Goal: Transaction & Acquisition: Purchase product/service

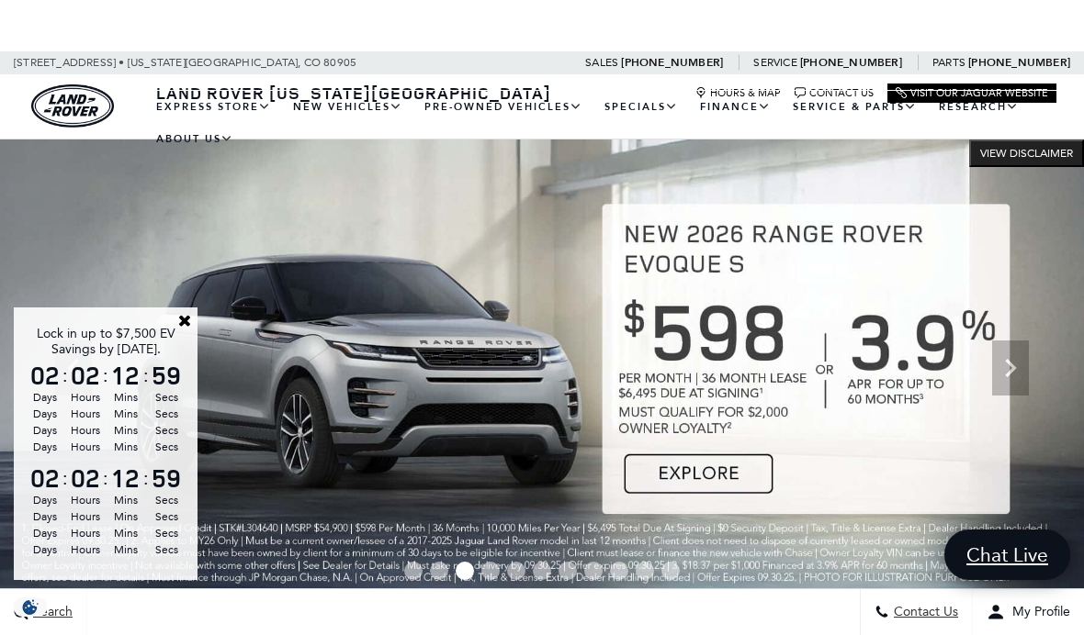
click at [182, 317] on link "Close" at bounding box center [184, 320] width 17 height 17
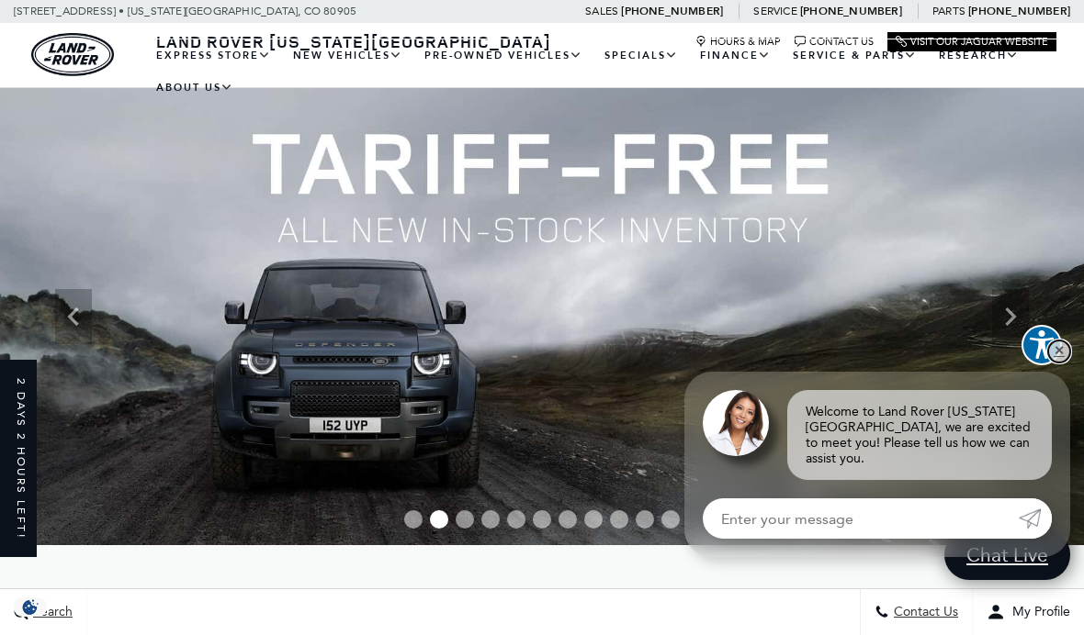
click at [1057, 360] on link "✕" at bounding box center [1059, 352] width 22 height 22
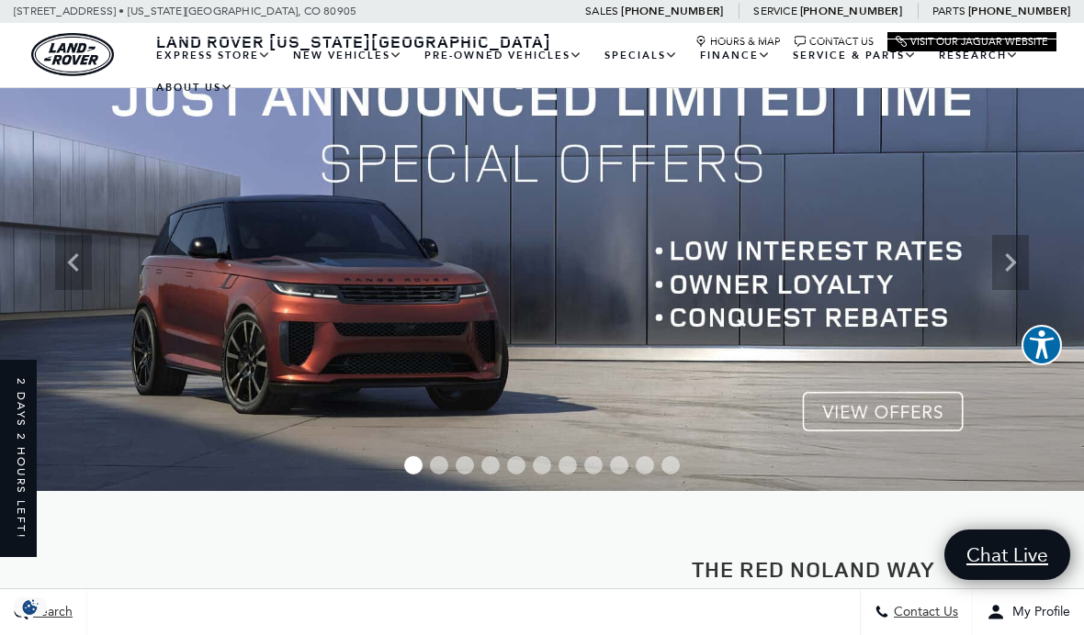
scroll to position [55, 0]
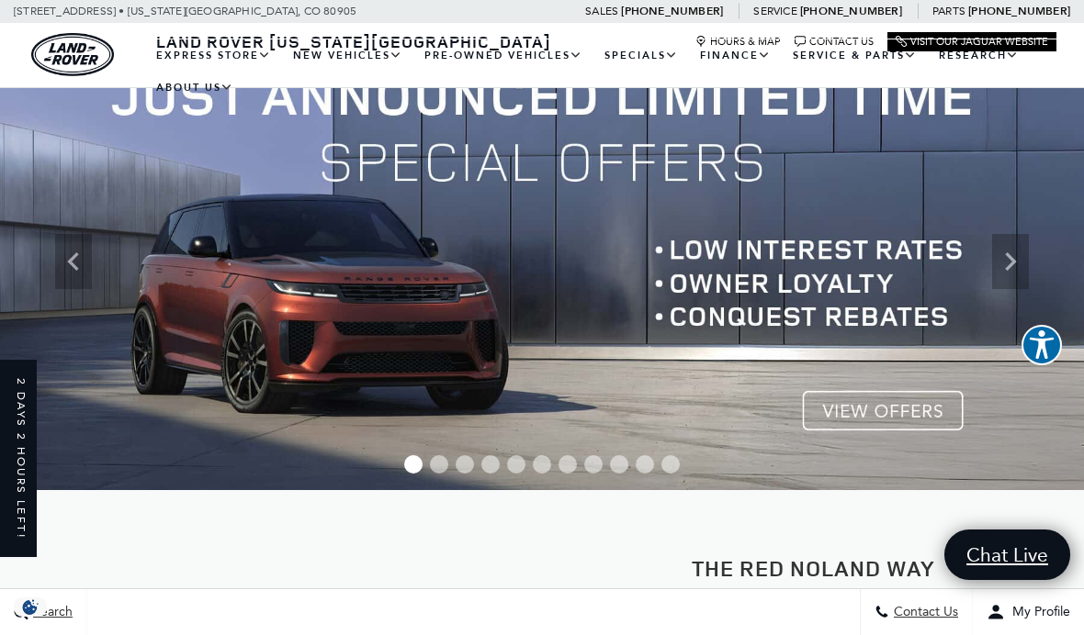
click at [836, 411] on img at bounding box center [542, 261] width 1084 height 457
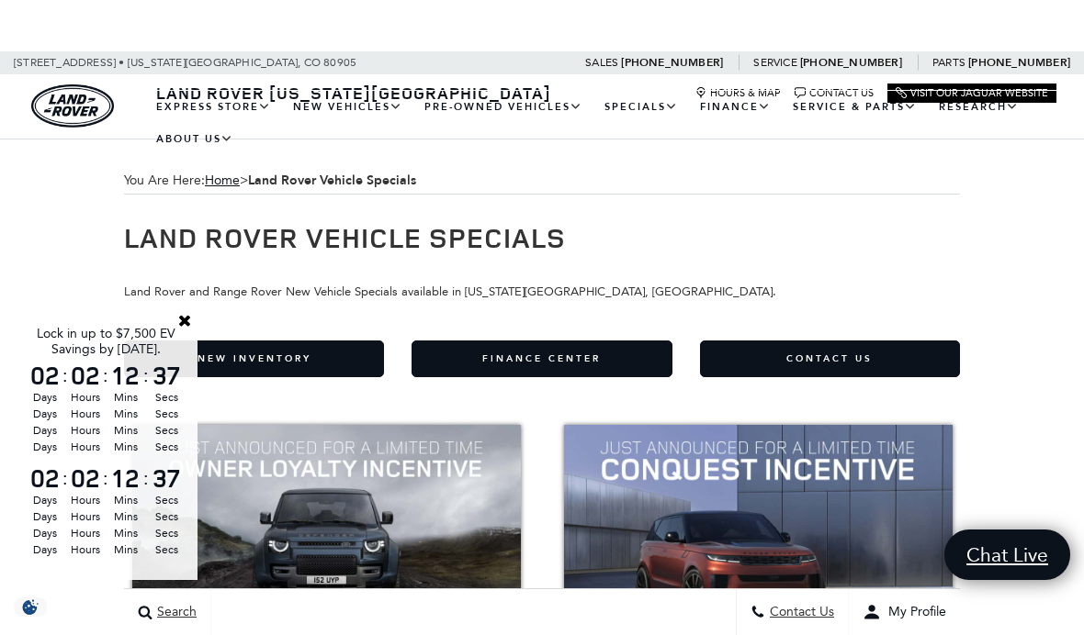
click at [179, 319] on link "Close" at bounding box center [184, 320] width 17 height 17
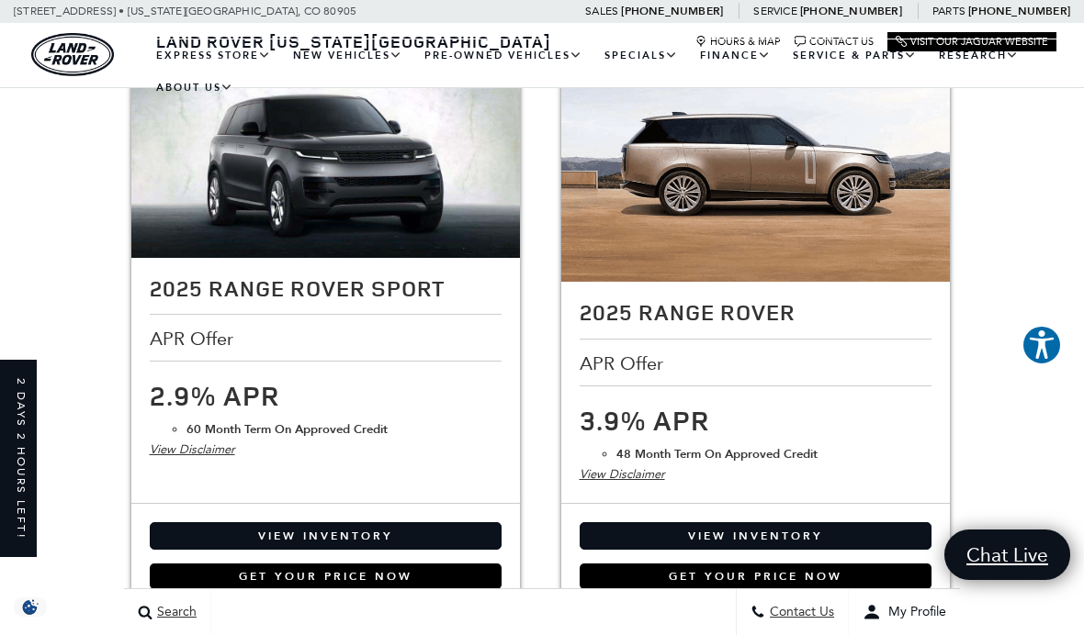
scroll to position [2939, 0]
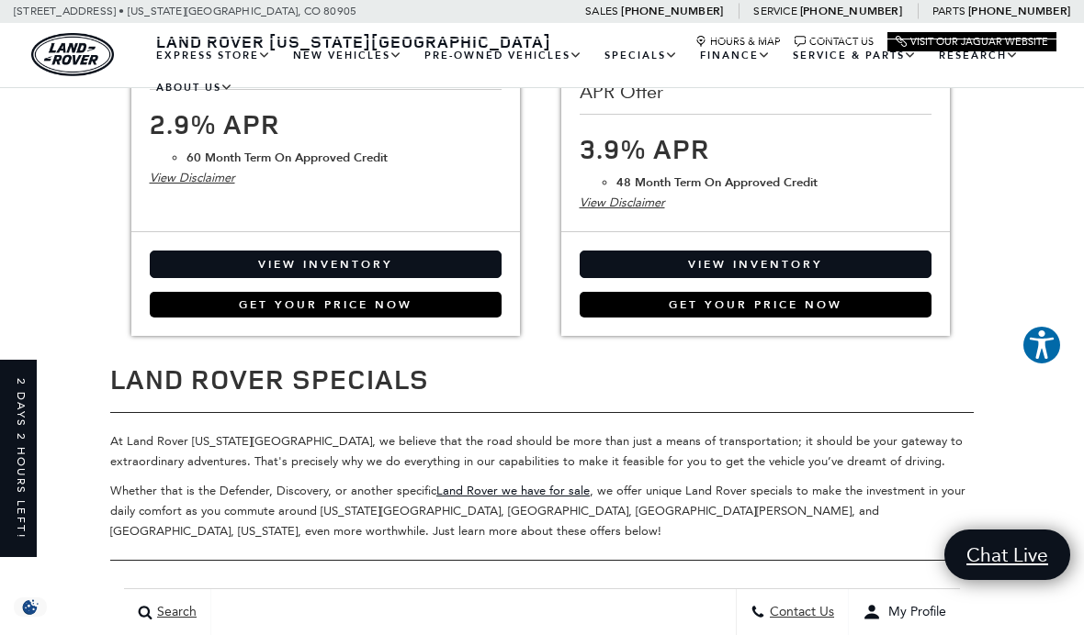
click at [442, 264] on link "View Inventory" at bounding box center [326, 265] width 352 height 28
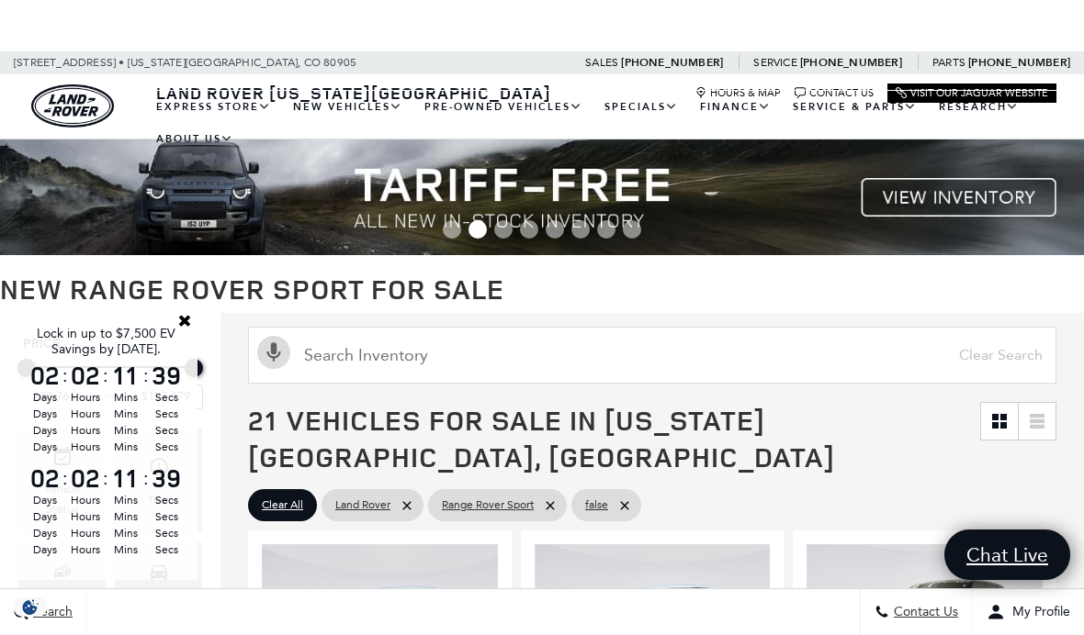
click at [188, 320] on link "Close" at bounding box center [184, 320] width 17 height 17
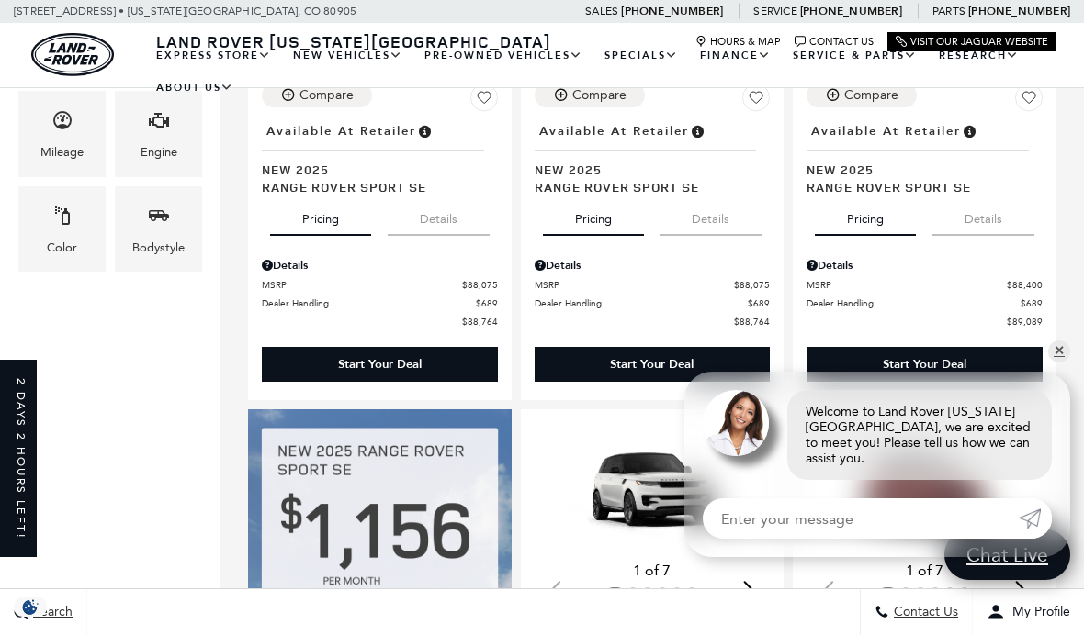
scroll to position [686, 0]
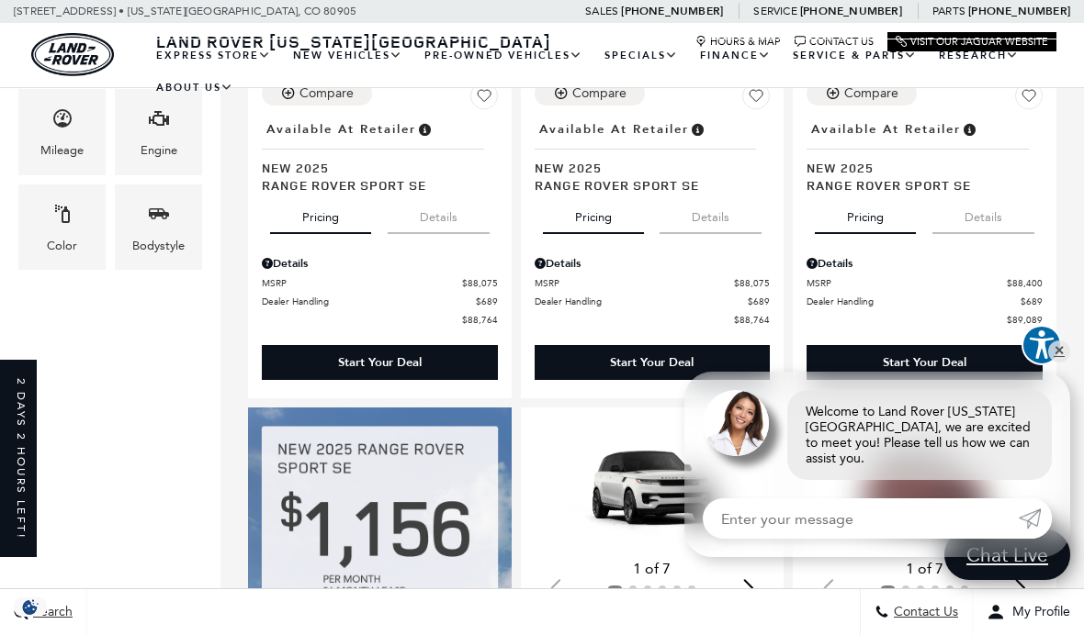
click at [1055, 363] on link "✕" at bounding box center [1059, 352] width 22 height 22
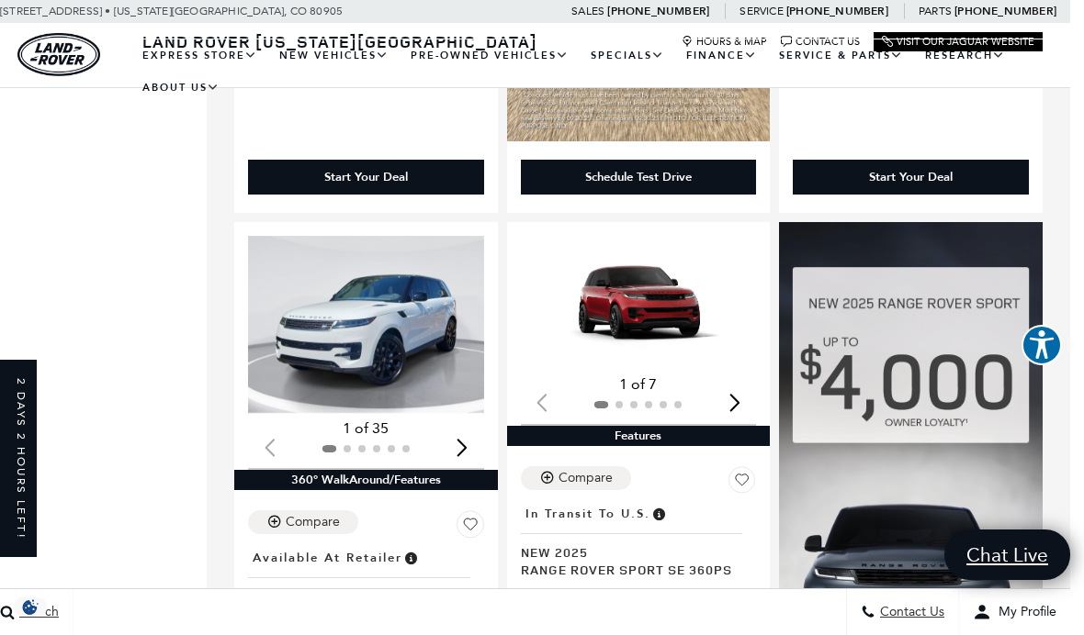
scroll to position [2226, 14]
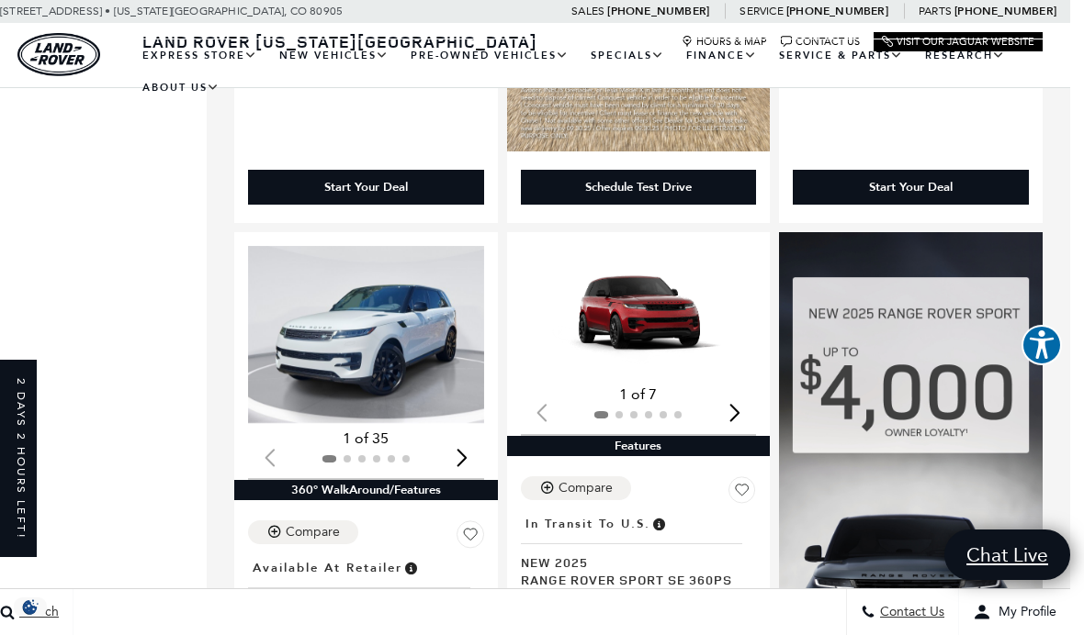
click at [0, 0] on link "Certified Pre-Owned Offers" at bounding box center [0, 0] width 0 height 0
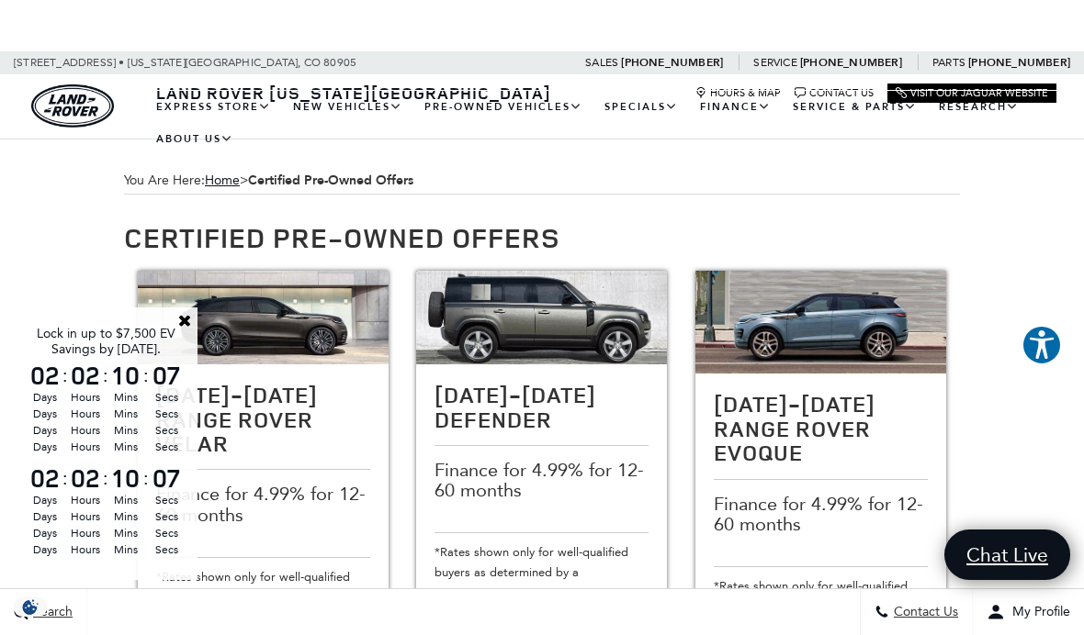
click at [187, 322] on link "Close" at bounding box center [184, 320] width 17 height 17
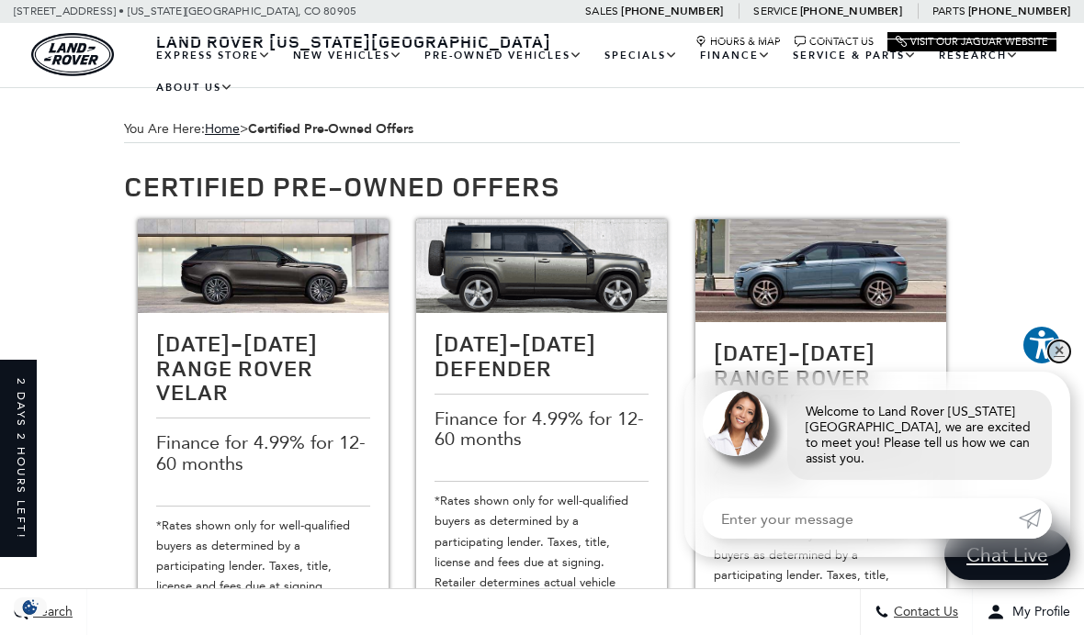
click at [1053, 357] on link "✕" at bounding box center [1059, 352] width 22 height 22
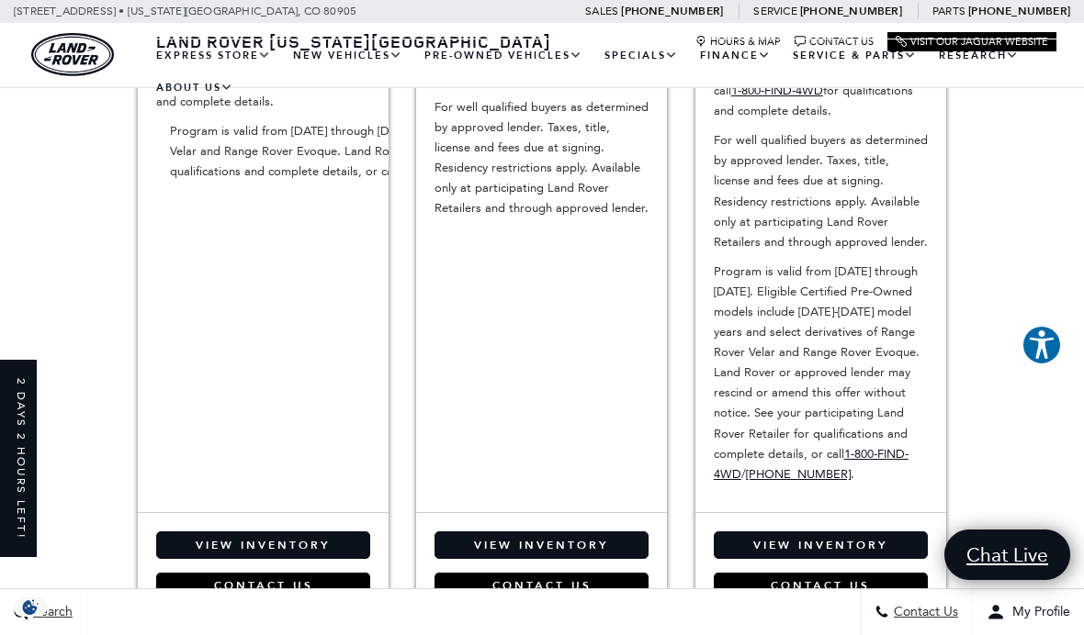
scroll to position [713, 0]
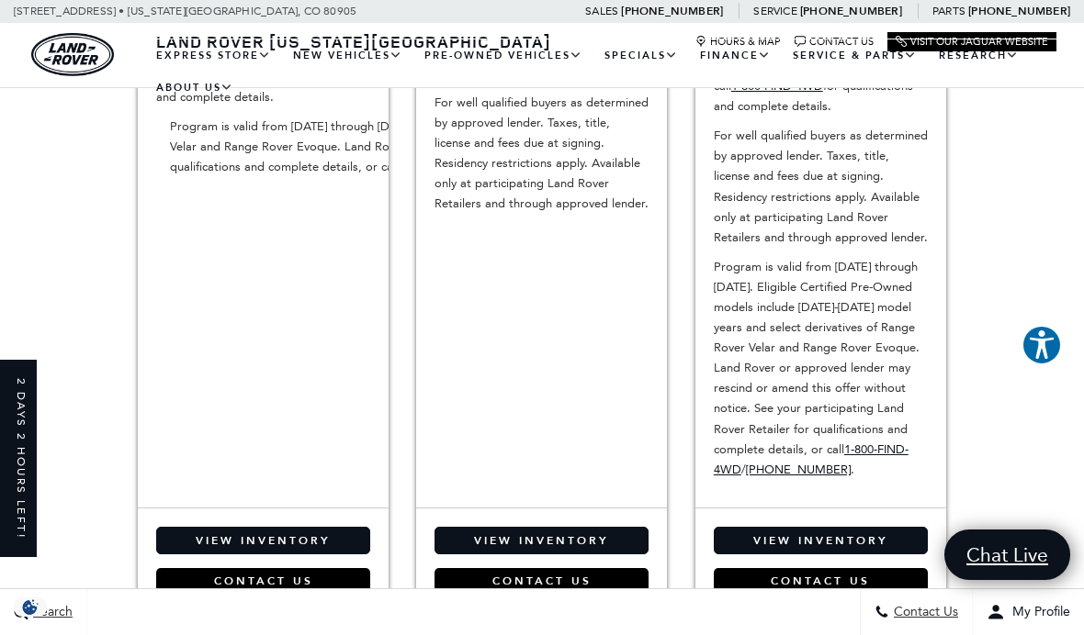
click at [633, 527] on link "View Inventory" at bounding box center [541, 541] width 214 height 28
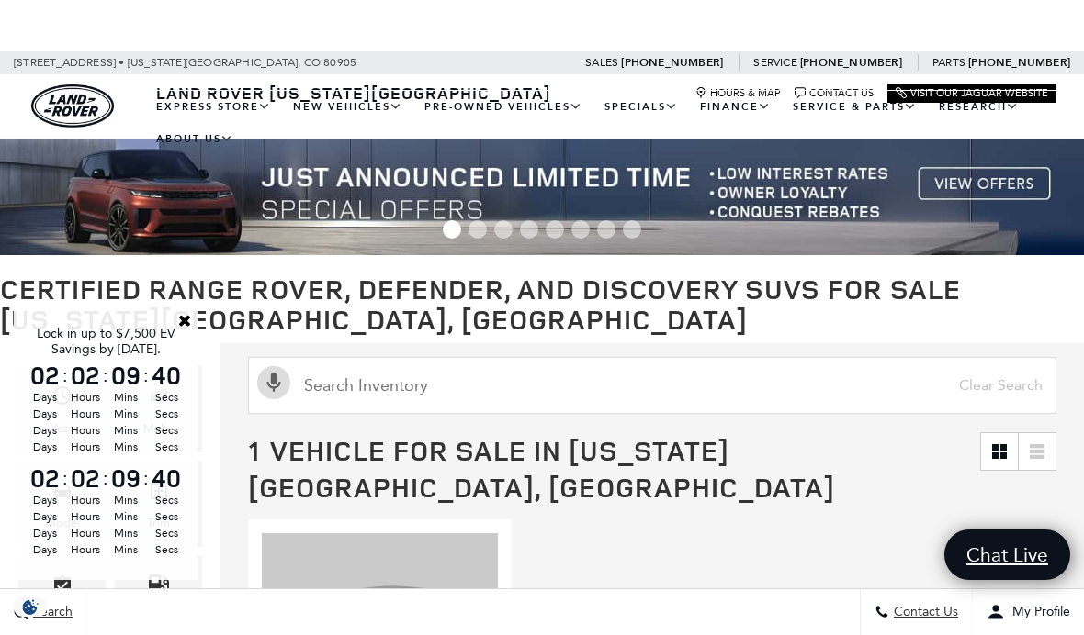
click at [191, 313] on link "Close" at bounding box center [184, 320] width 17 height 17
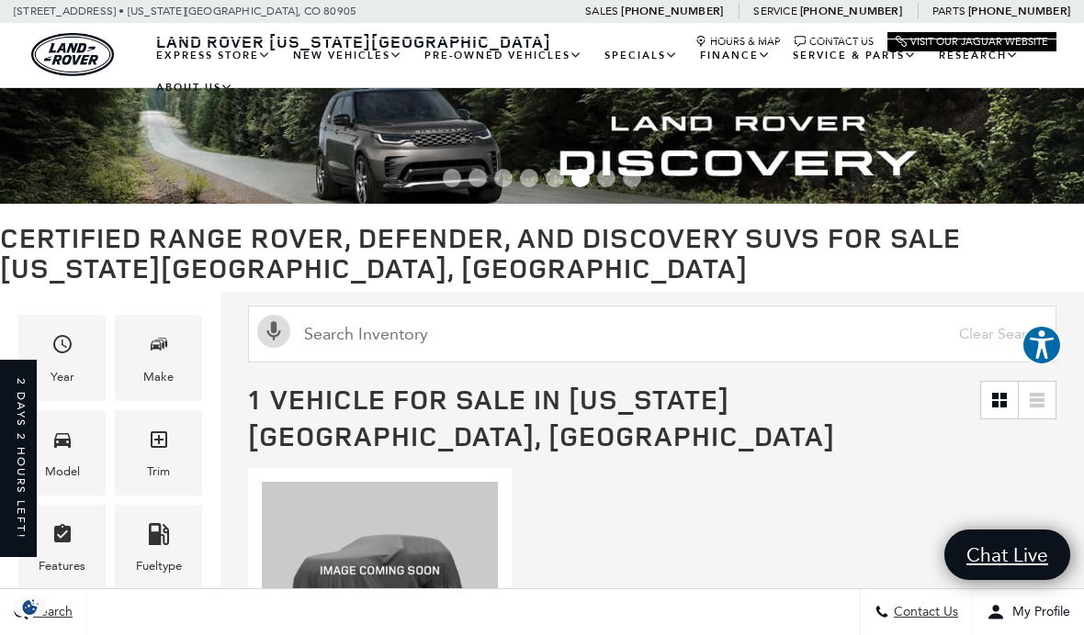
click at [0, 0] on link "View All Pre-Owned Vehicles" at bounding box center [0, 0] width 0 height 0
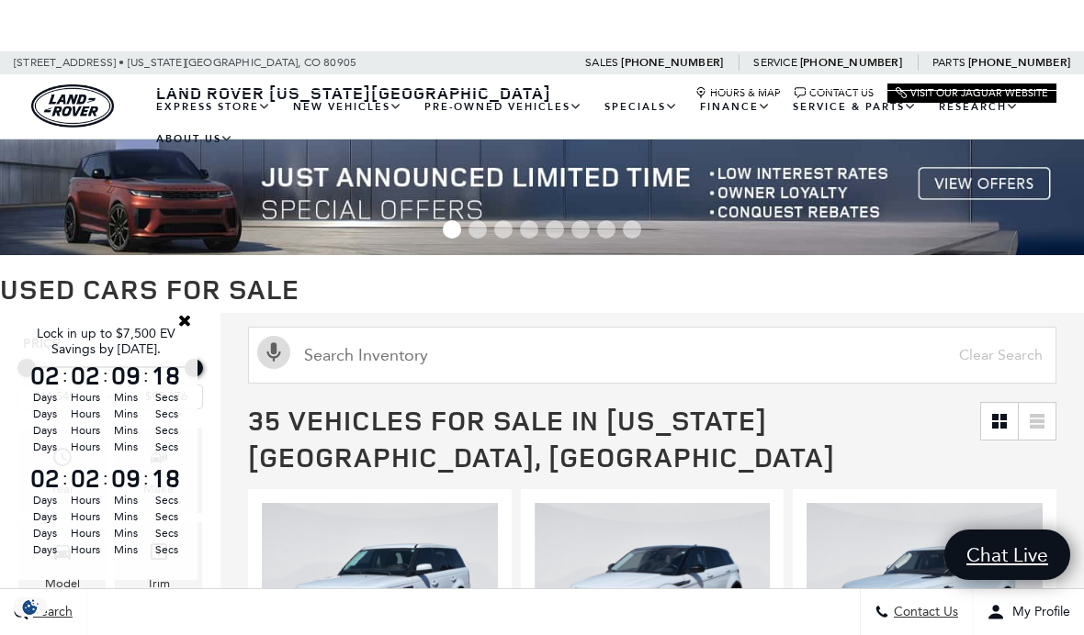
click at [190, 313] on link "Close" at bounding box center [184, 320] width 17 height 17
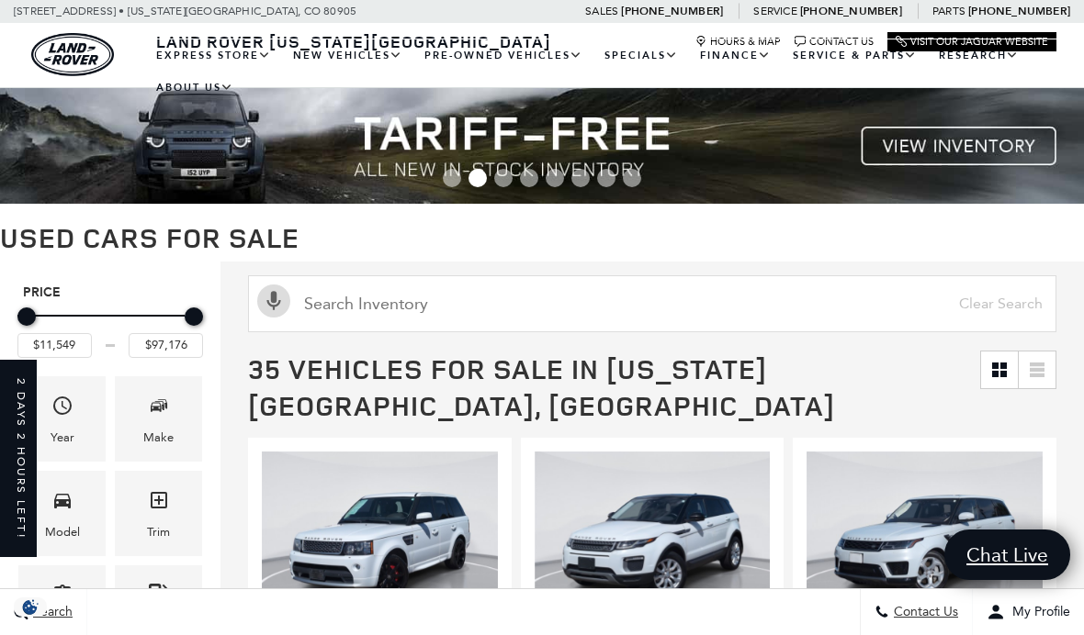
click at [167, 417] on icon "Make" at bounding box center [159, 406] width 22 height 22
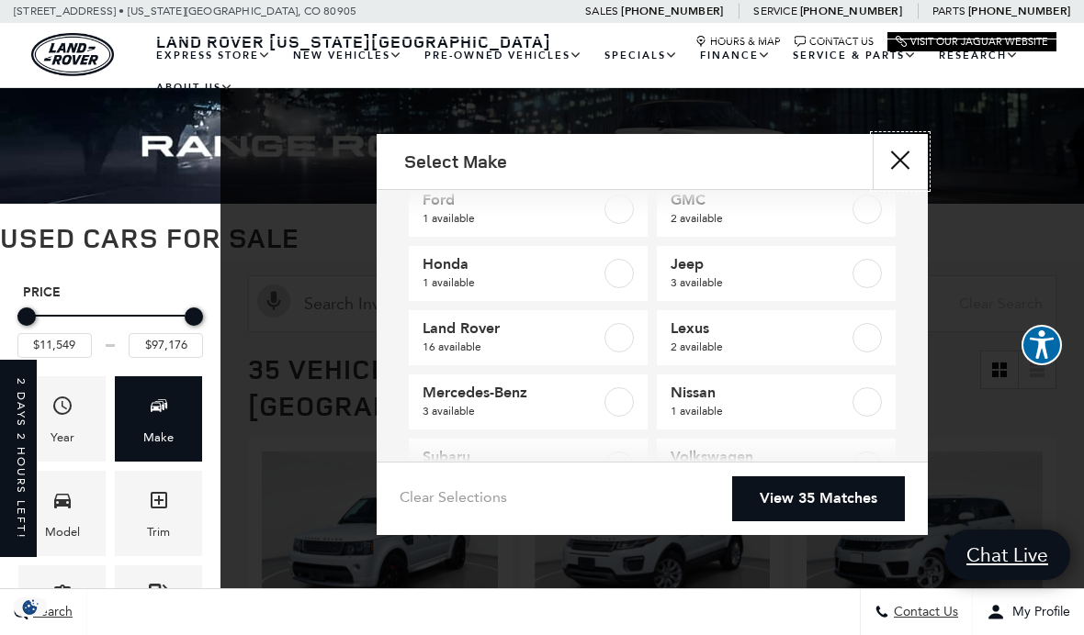
scroll to position [104, 0]
click at [624, 412] on label at bounding box center [618, 402] width 29 height 29
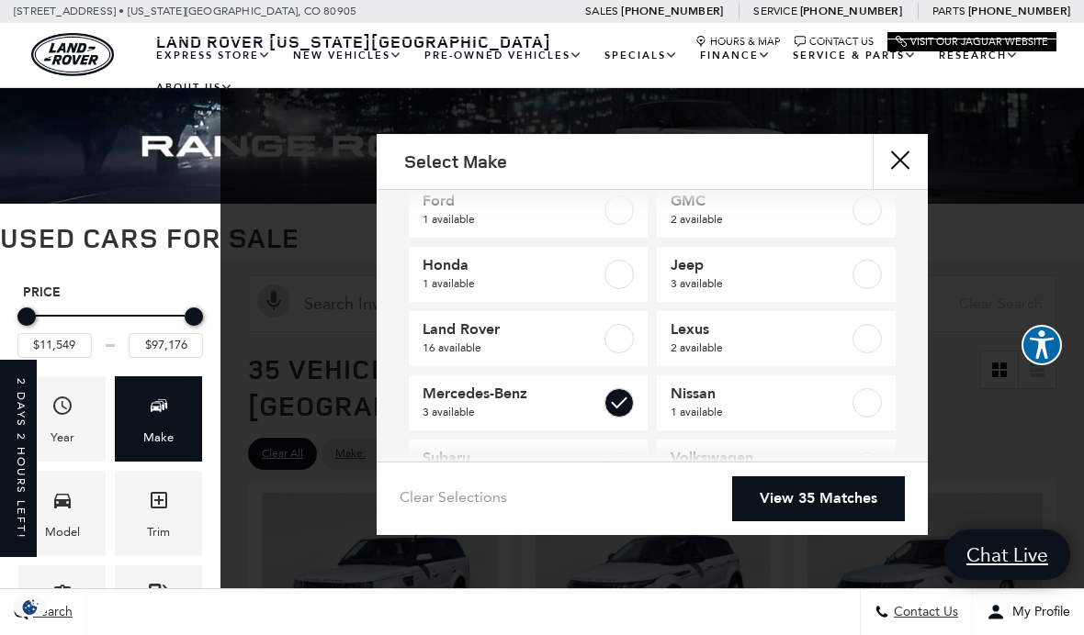
type input "$55,288"
type input "$68,948"
checkbox input "true"
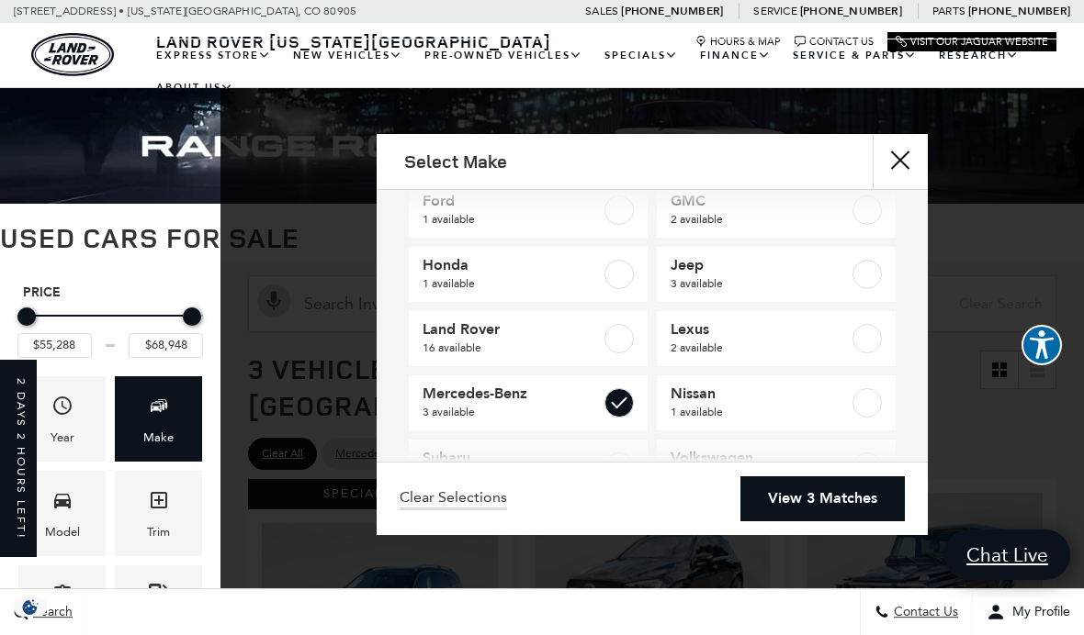
click at [825, 522] on link "View 3 Matches" at bounding box center [822, 499] width 164 height 45
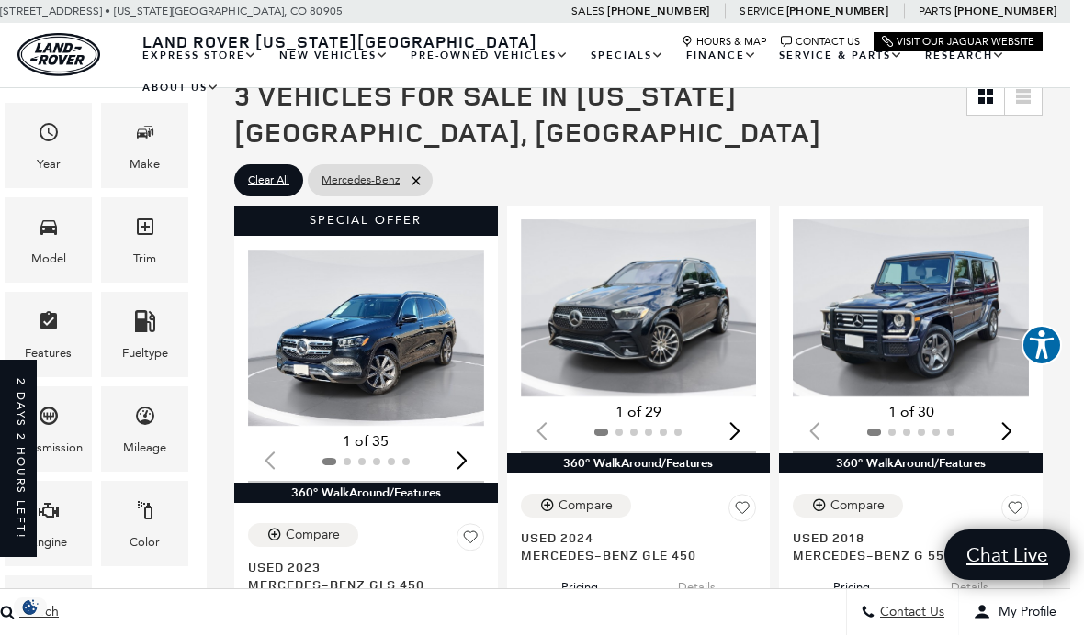
scroll to position [251, 14]
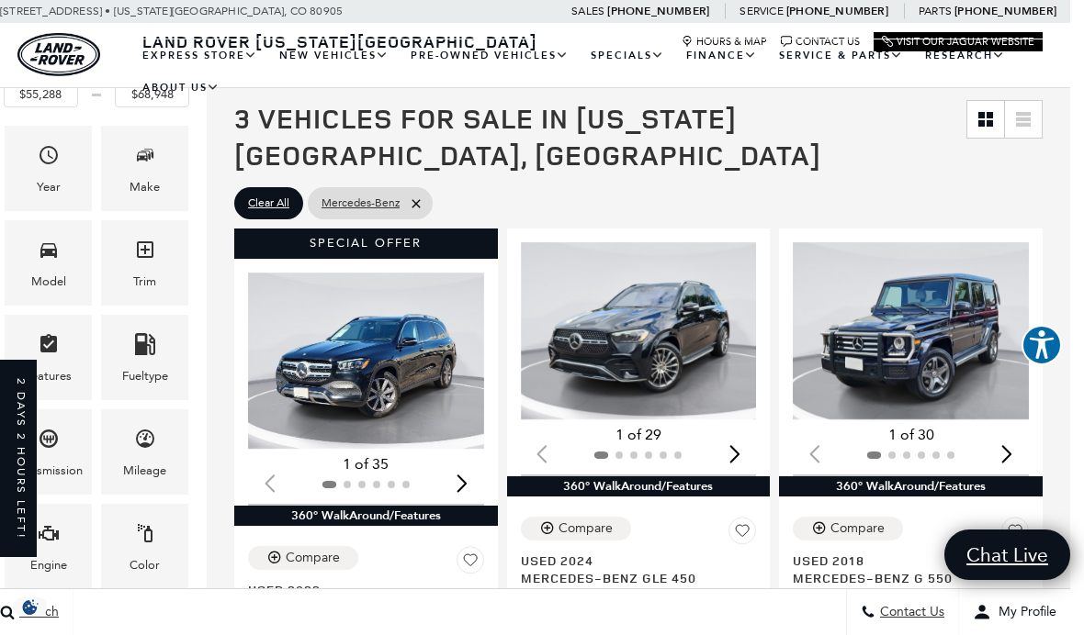
click at [420, 187] on link "Mercedes-Benz" at bounding box center [370, 203] width 125 height 32
type input "$11,549"
type input "$97,176"
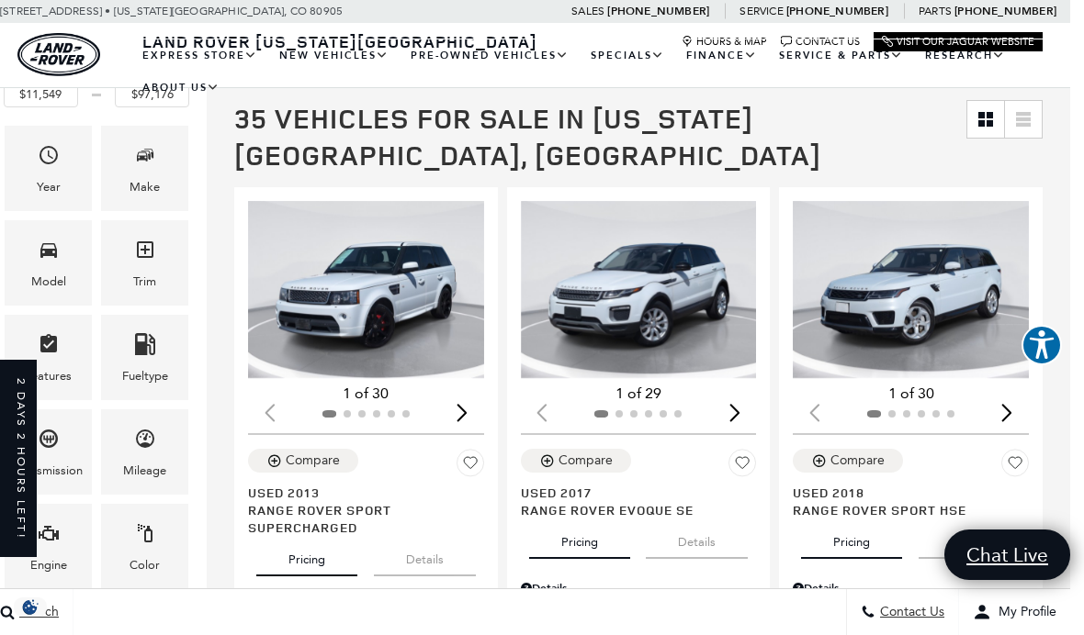
scroll to position [0, 14]
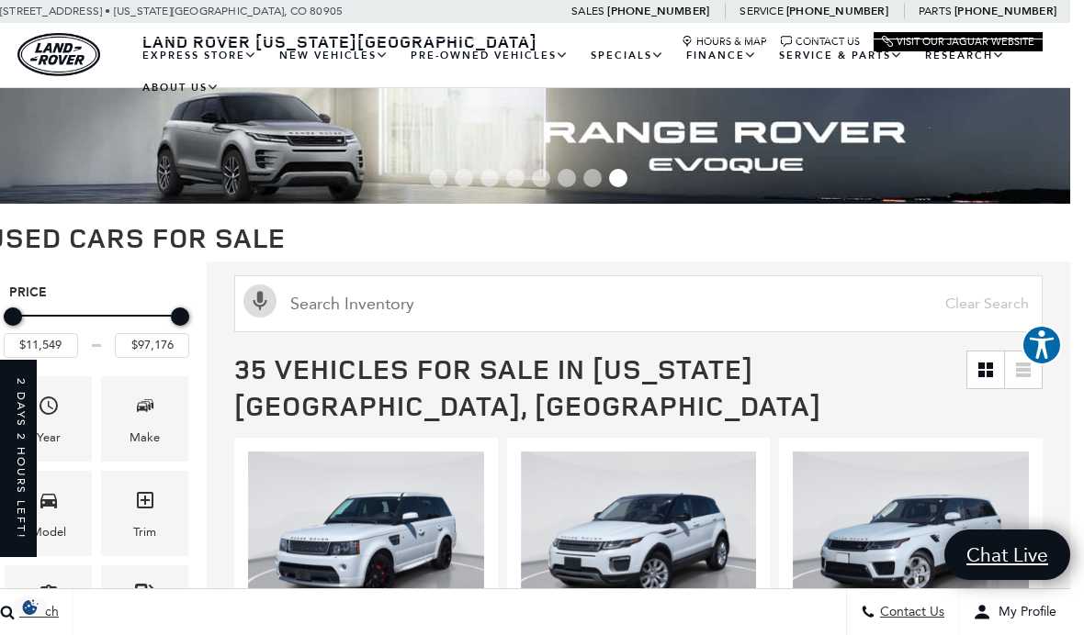
click at [148, 417] on icon "Make" at bounding box center [145, 406] width 22 height 22
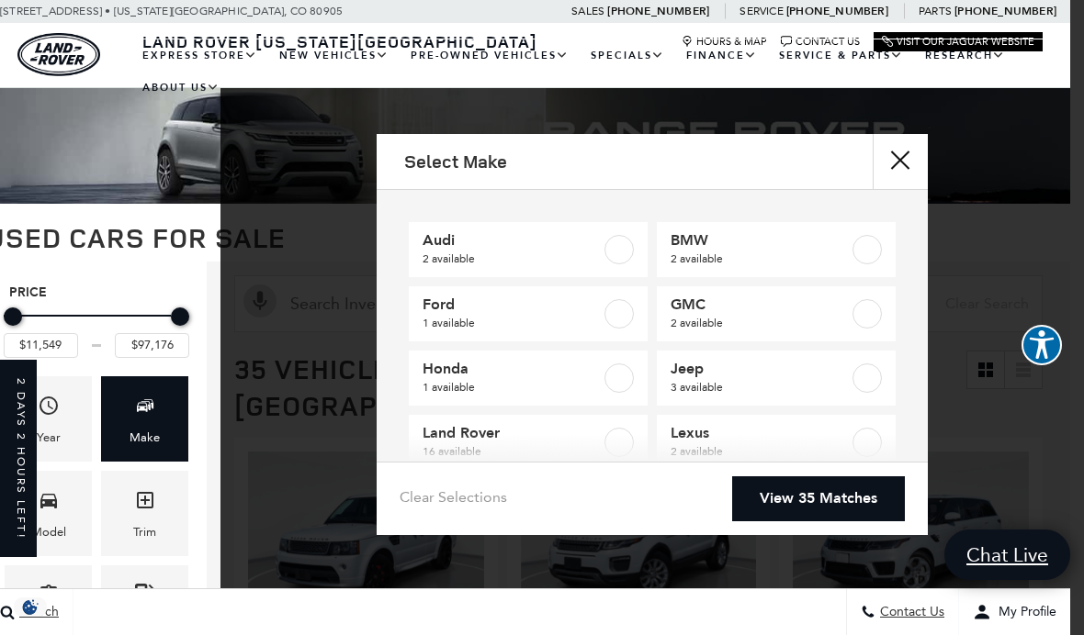
click at [621, 446] on label at bounding box center [618, 442] width 29 height 29
type input "$17,684"
checkbox input "true"
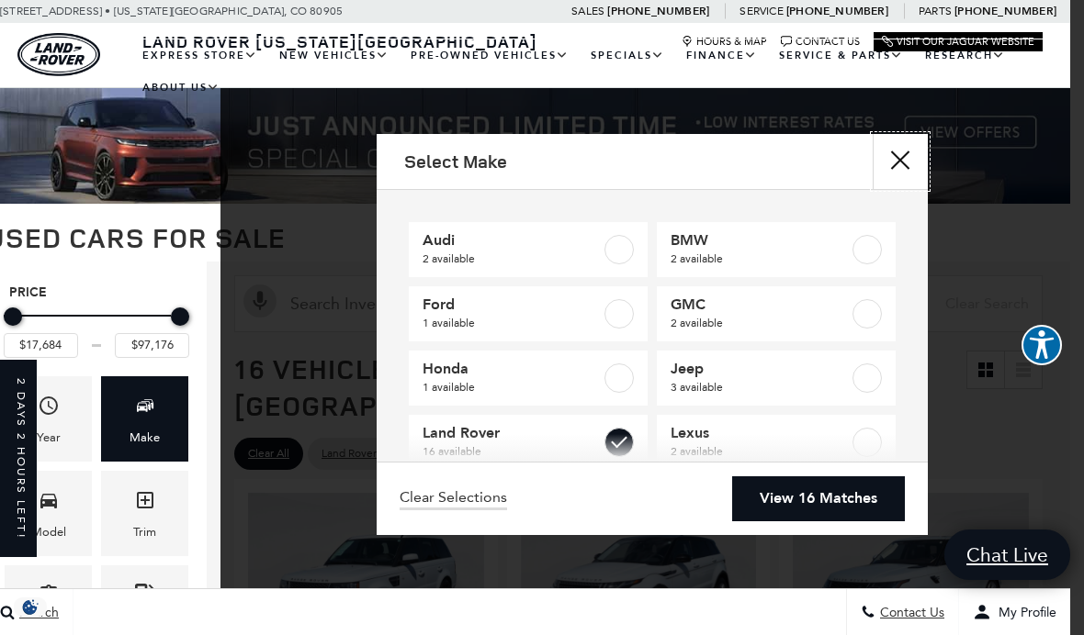
click at [896, 168] on button "Close" at bounding box center [899, 161] width 55 height 55
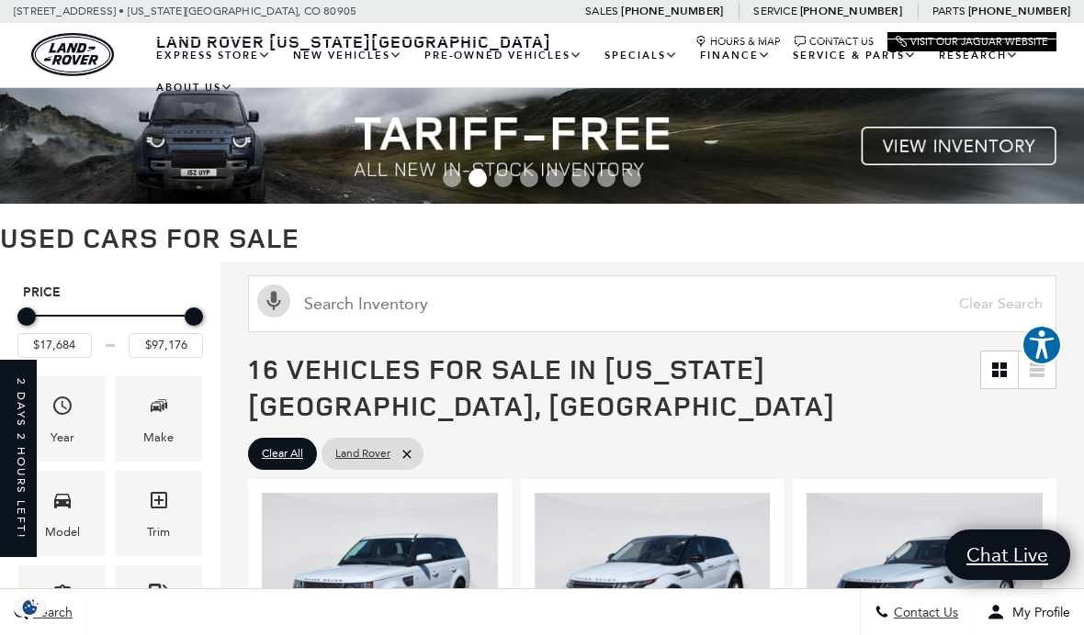
click at [76, 534] on div "Model" at bounding box center [62, 533] width 35 height 20
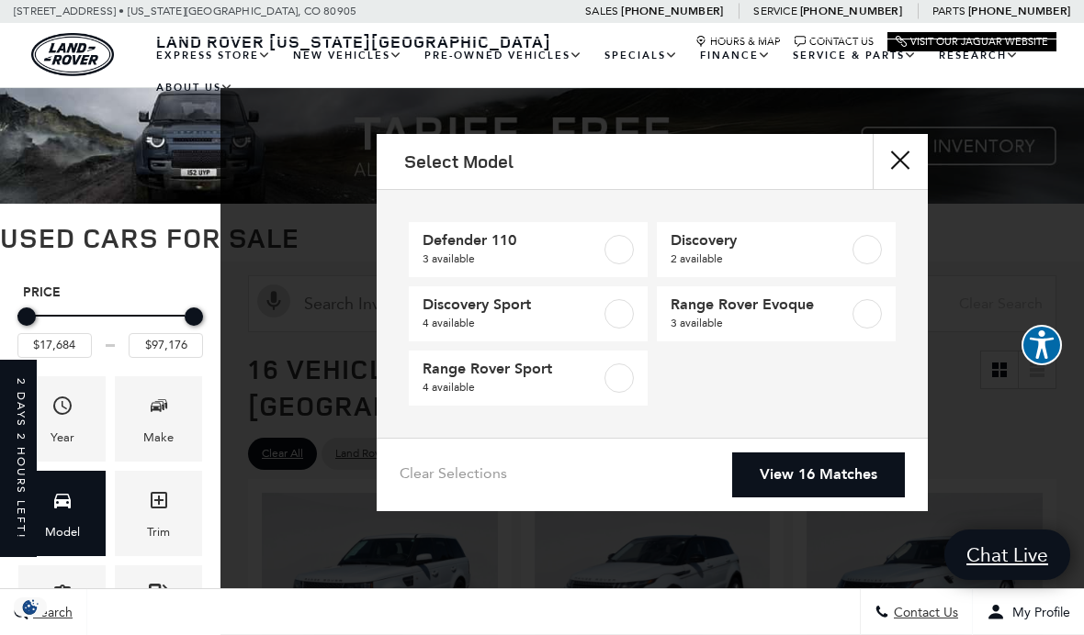
click at [620, 245] on label at bounding box center [618, 249] width 29 height 29
type input "$41,684"
type input "$66,689"
checkbox input "true"
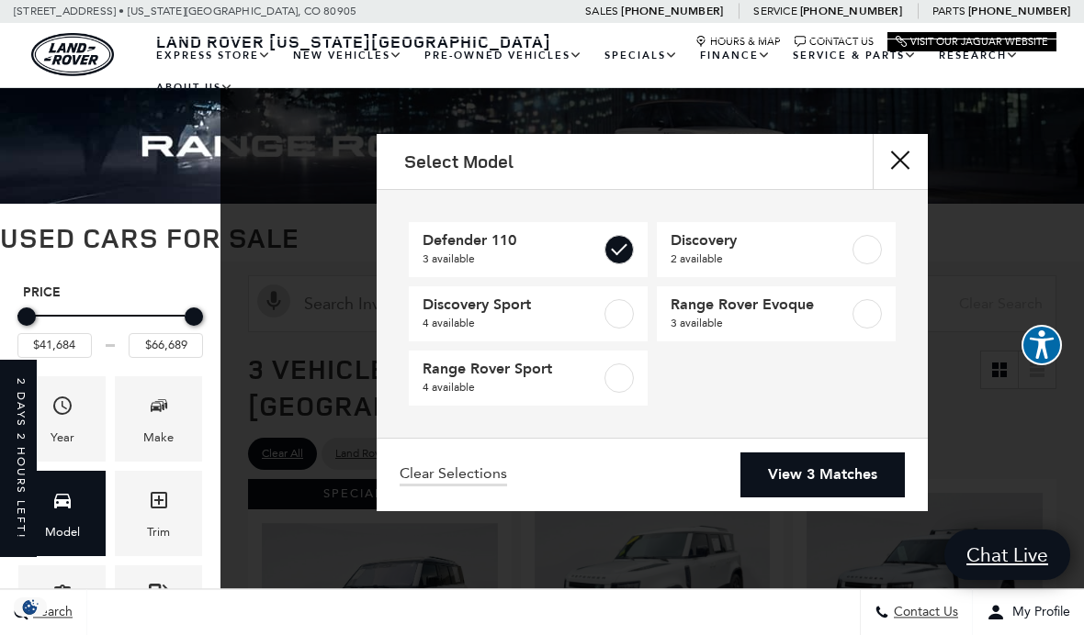
click at [631, 382] on label at bounding box center [618, 378] width 29 height 29
type input "$17,684"
type input "$97,176"
checkbox input "true"
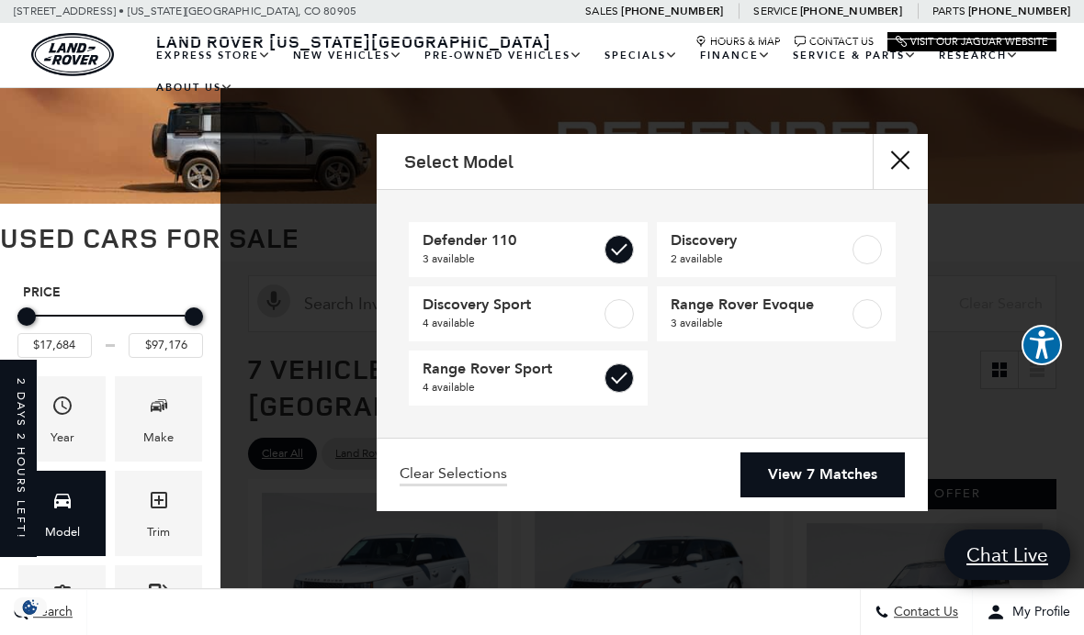
click at [850, 487] on link "View 7 Matches" at bounding box center [822, 475] width 164 height 45
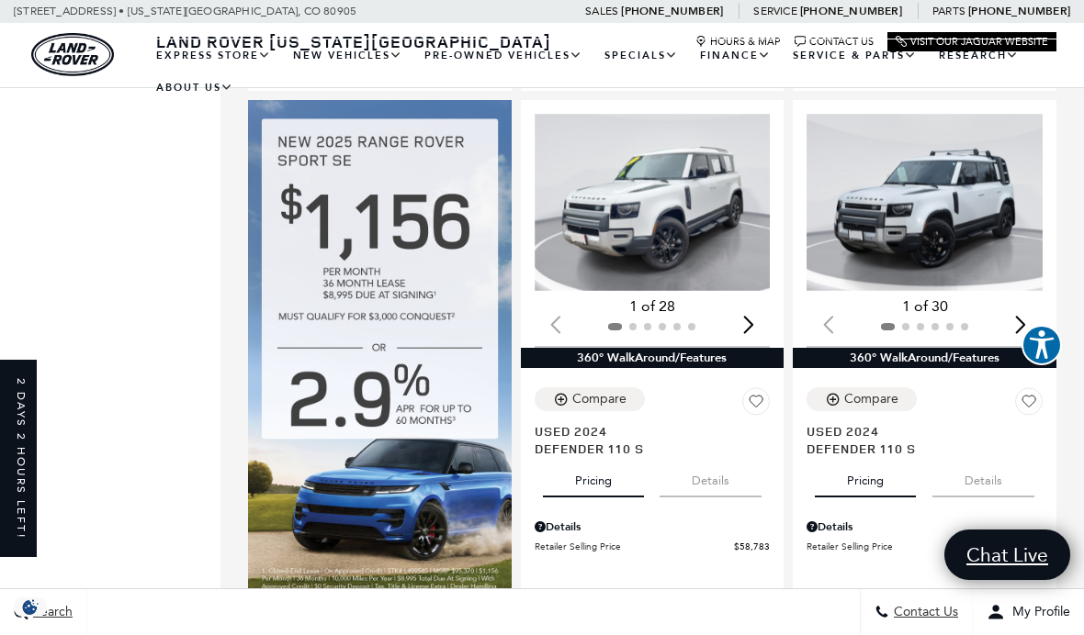
scroll to position [947, 0]
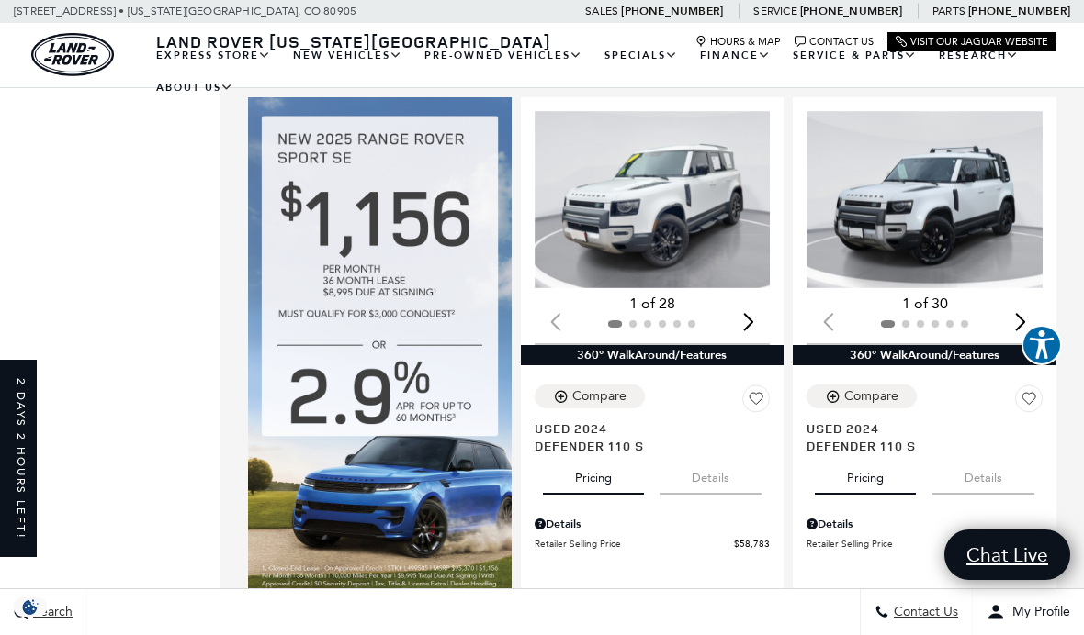
click at [709, 199] on img "1 / 2" at bounding box center [652, 199] width 236 height 177
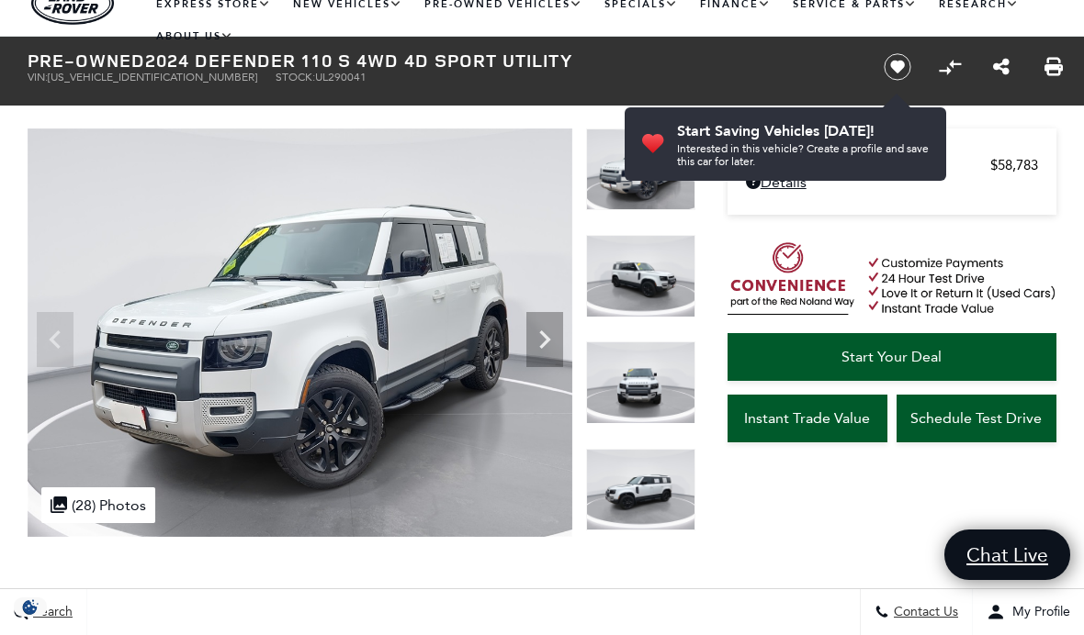
scroll to position [118, 0]
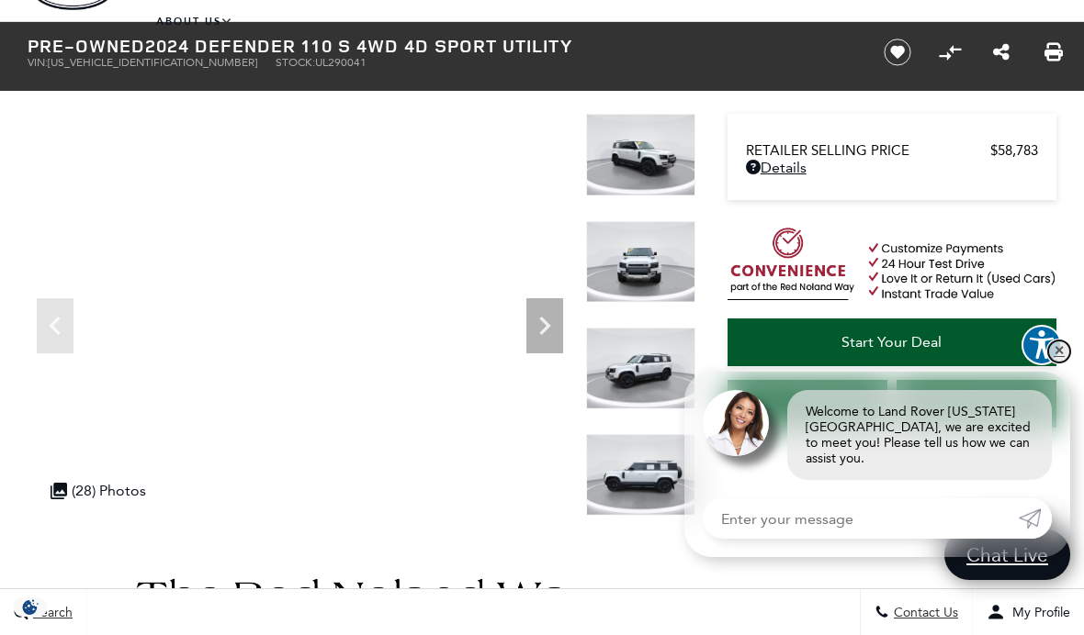
click at [1050, 363] on link "✕" at bounding box center [1059, 352] width 22 height 22
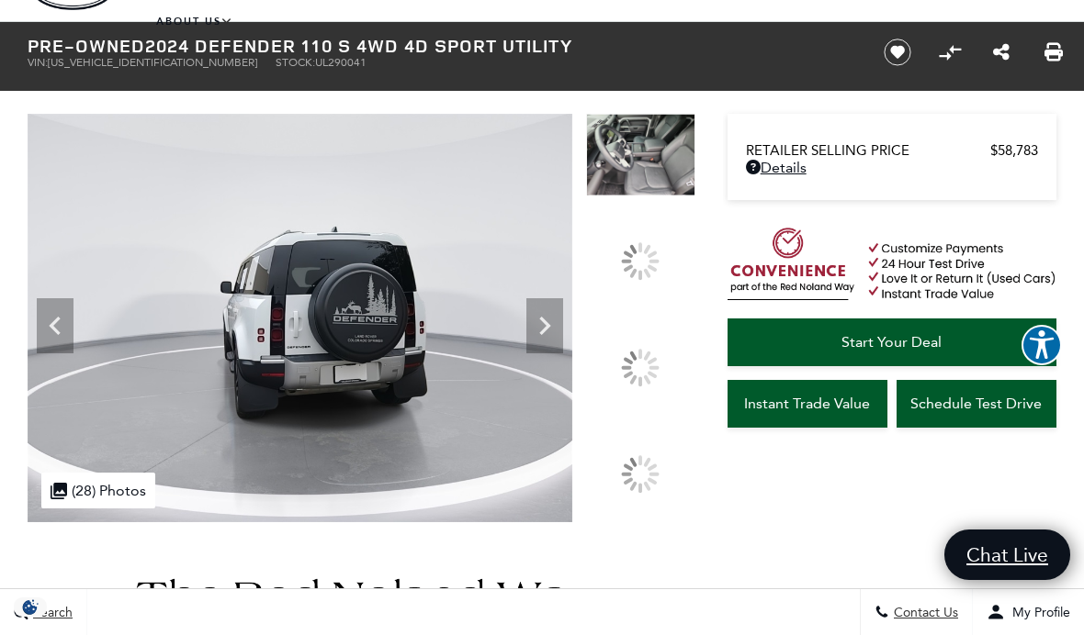
click at [633, 394] on div at bounding box center [640, 368] width 52 height 52
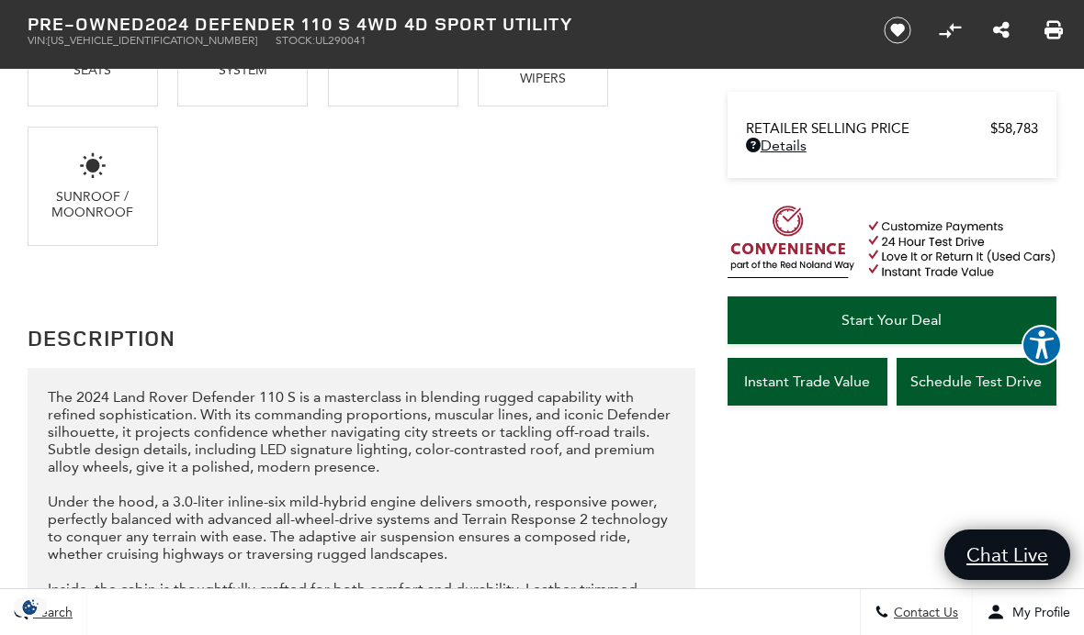
scroll to position [1796, 0]
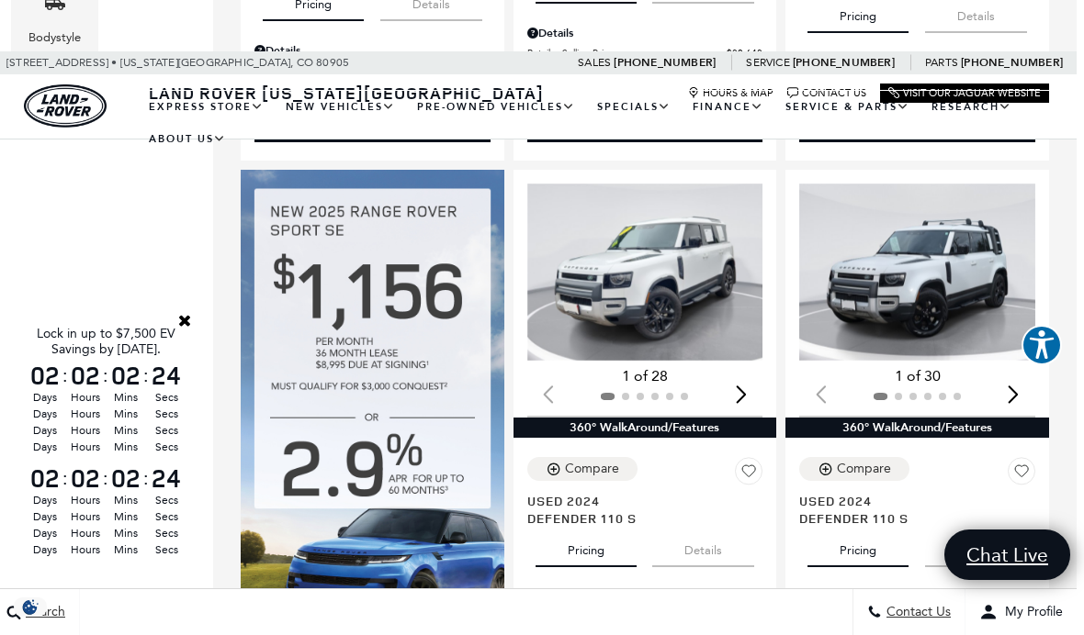
scroll to position [927, 7]
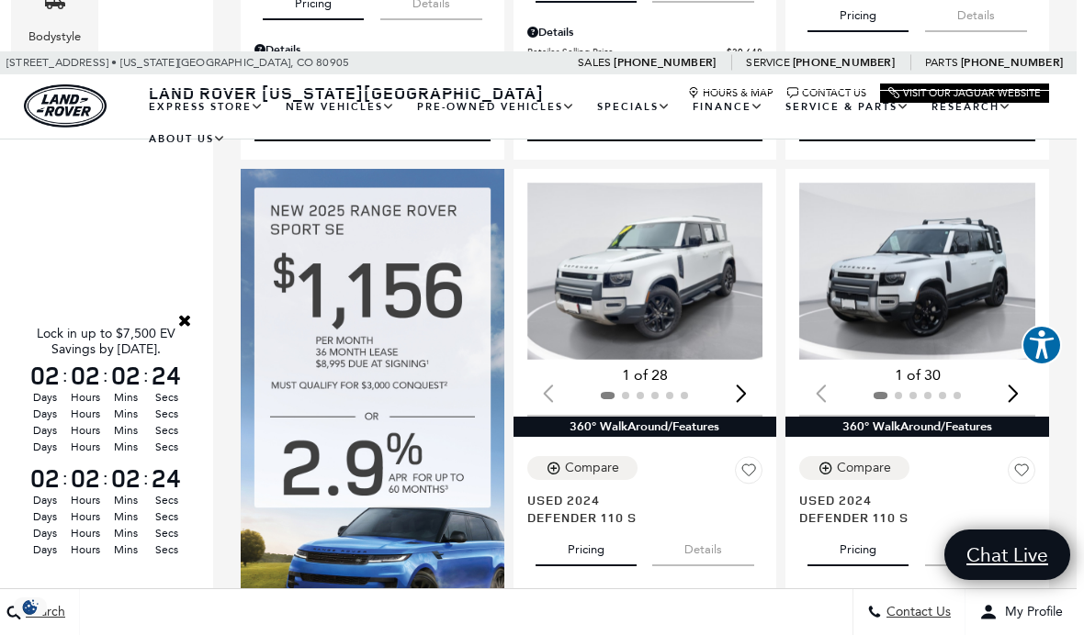
click at [916, 315] on img "1 / 2" at bounding box center [917, 271] width 236 height 177
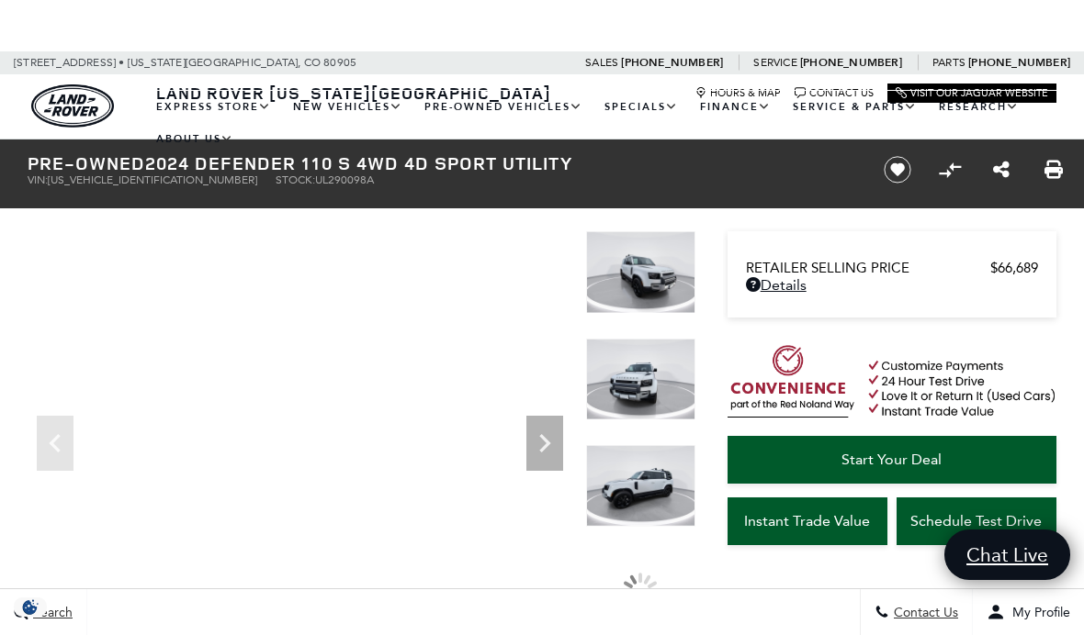
click at [663, 386] on img at bounding box center [640, 379] width 109 height 82
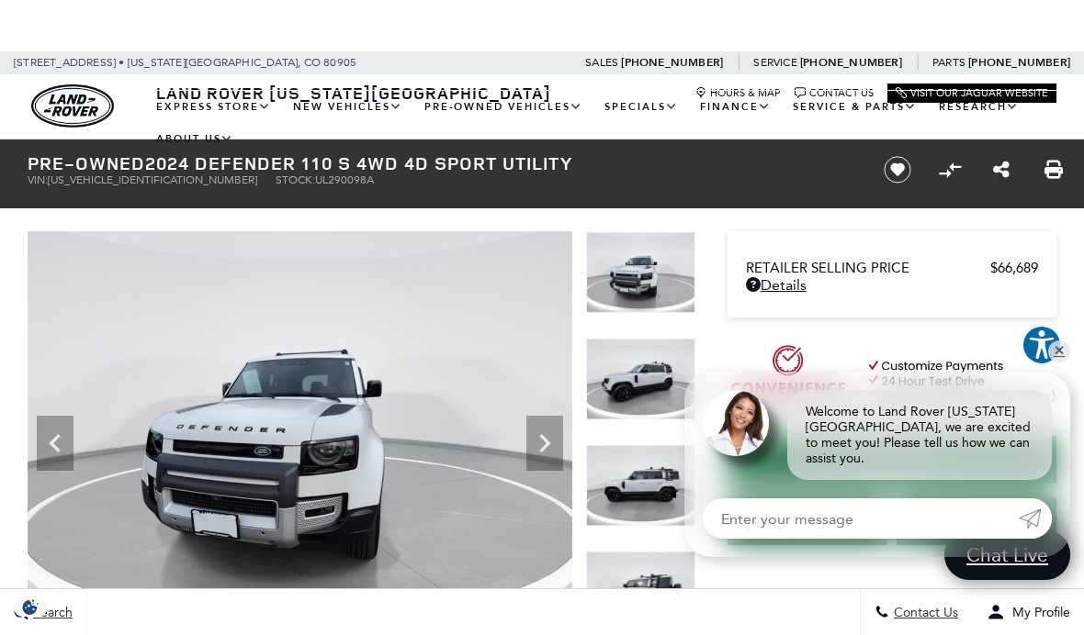
click at [542, 449] on icon "Next" at bounding box center [544, 443] width 11 height 18
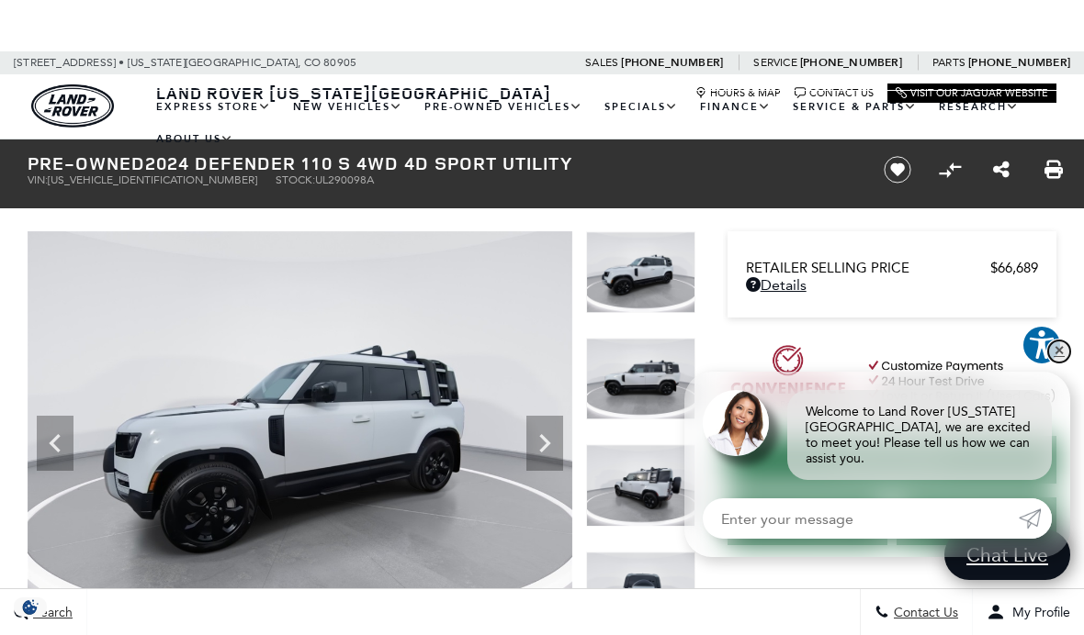
click at [1057, 363] on link "✕" at bounding box center [1059, 352] width 22 height 22
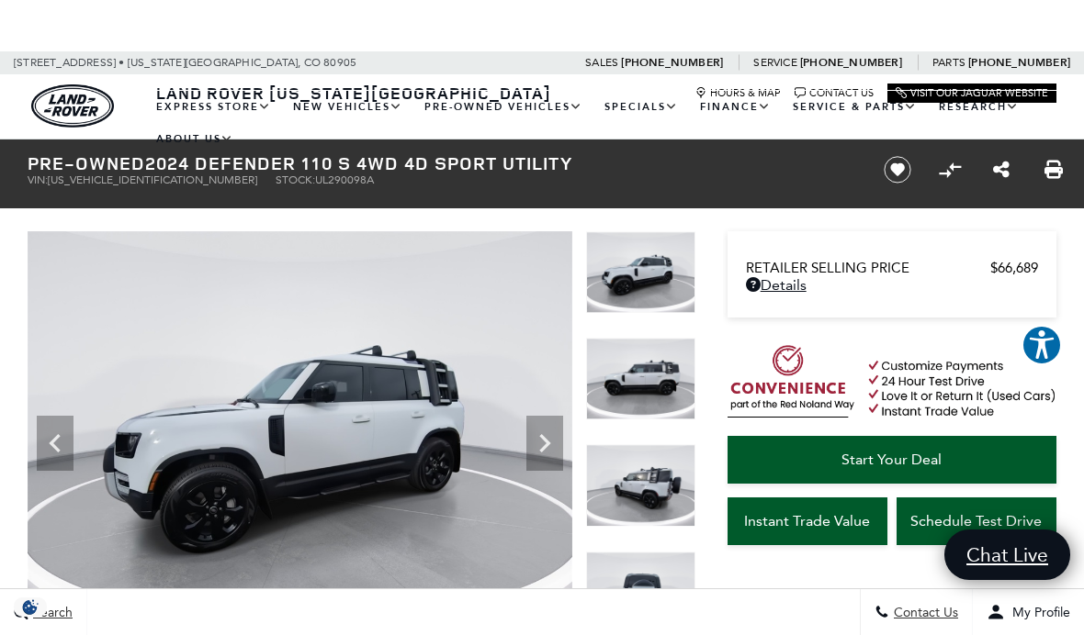
click at [540, 457] on icon "Next" at bounding box center [544, 443] width 37 height 37
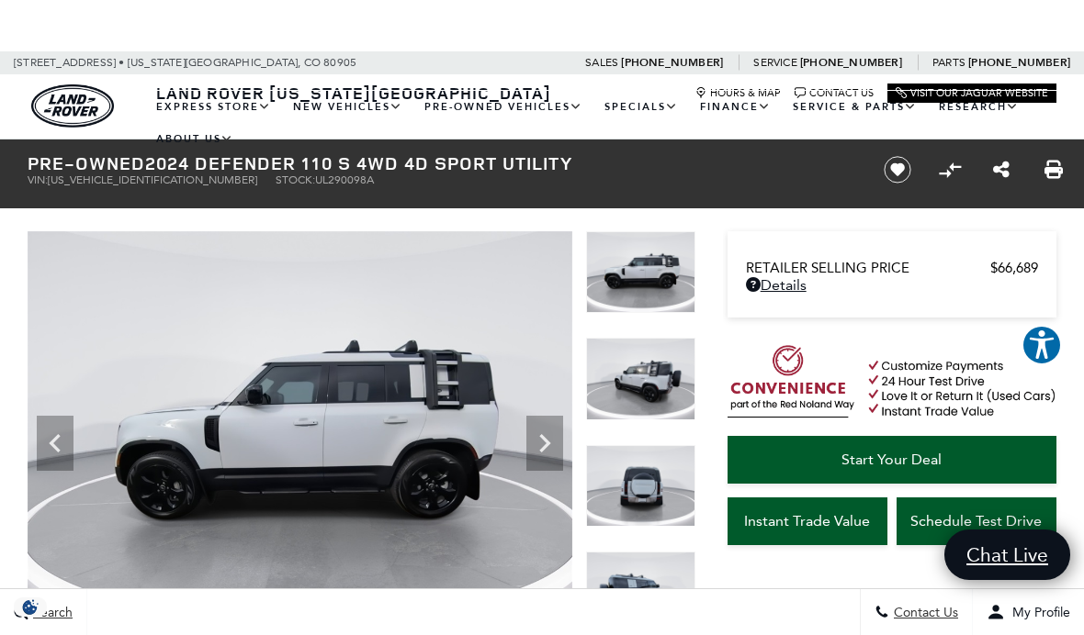
click at [539, 455] on icon "Next" at bounding box center [544, 443] width 37 height 37
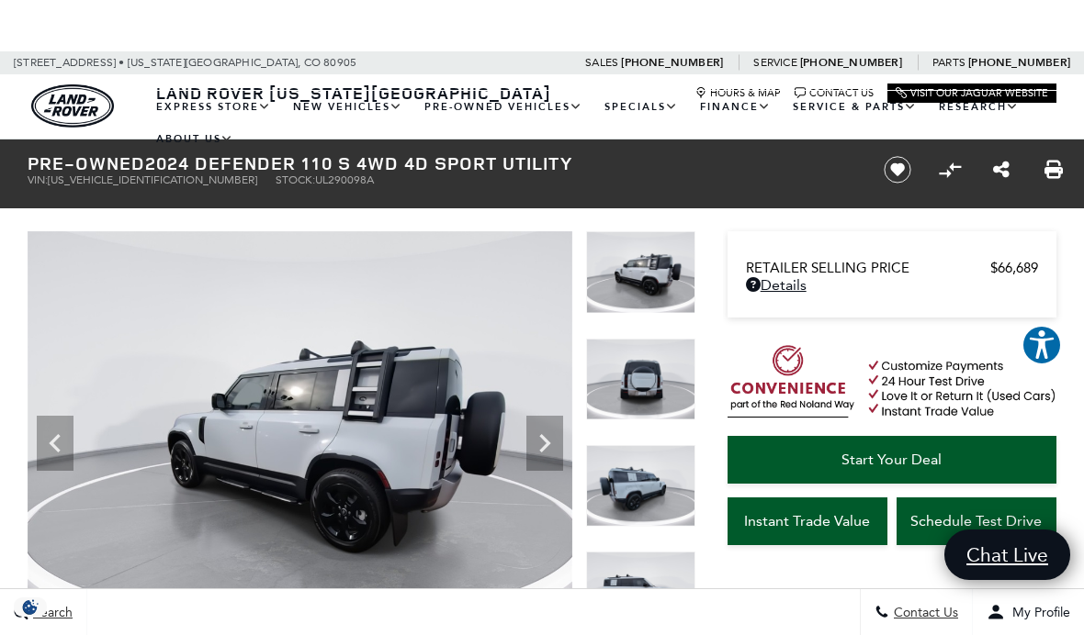
click at [538, 460] on icon "Next" at bounding box center [544, 443] width 37 height 37
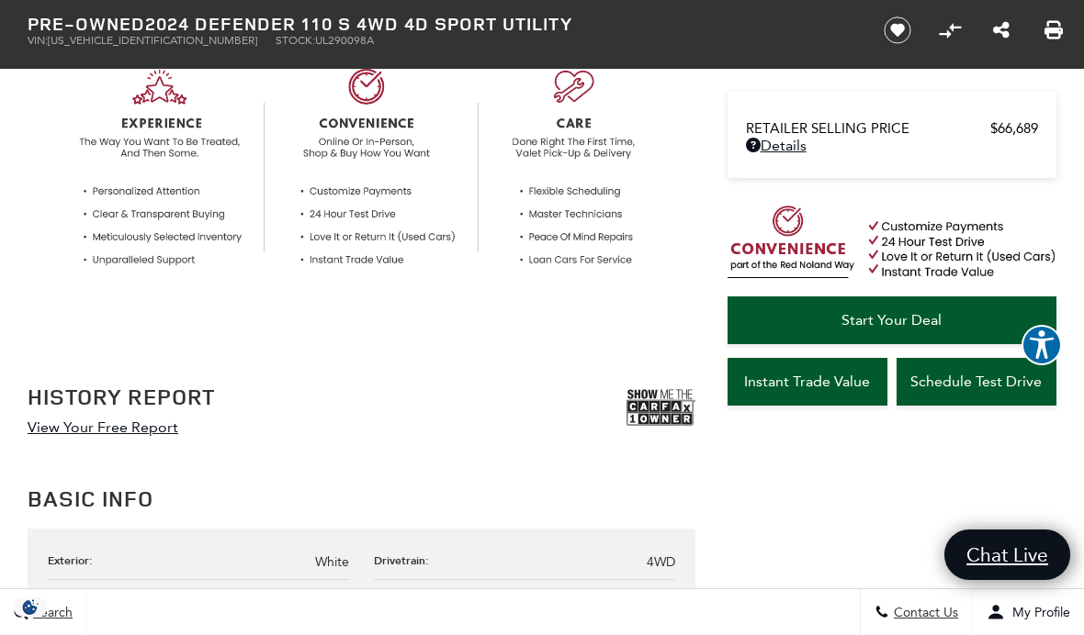
scroll to position [714, 0]
click at [664, 410] on img at bounding box center [660, 409] width 69 height 46
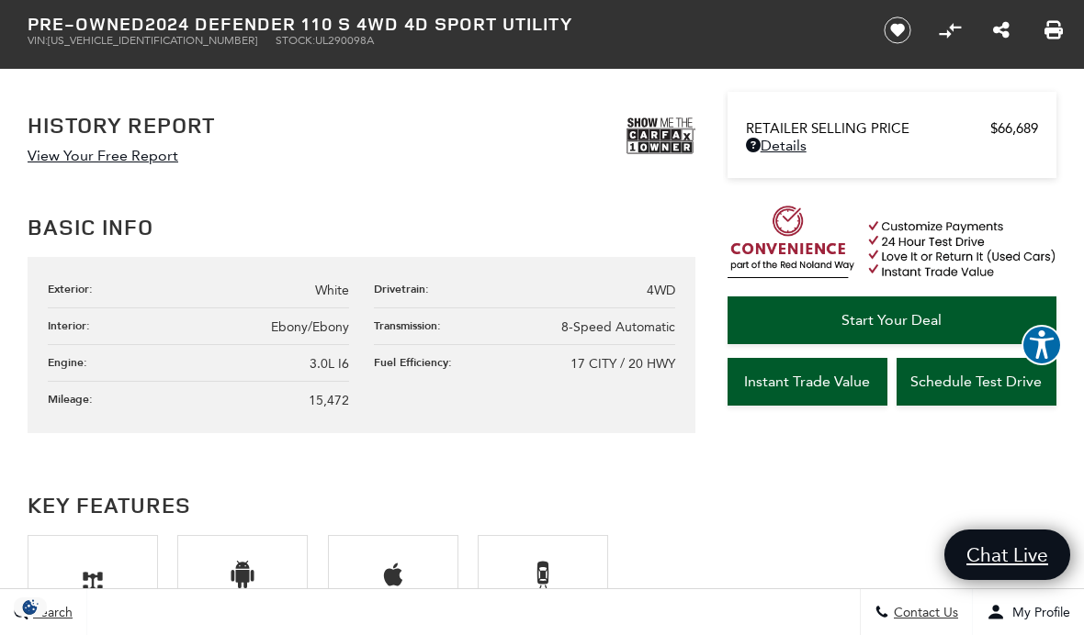
scroll to position [988, 0]
click at [915, 329] on span "Start Your Deal" at bounding box center [891, 319] width 100 height 17
